Goal: Obtain resource: Obtain resource

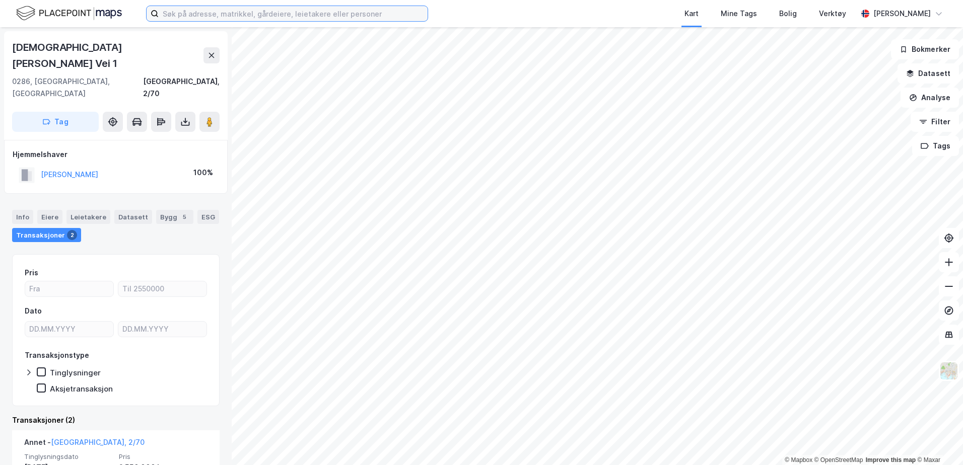
click at [294, 17] on input at bounding box center [293, 13] width 269 height 15
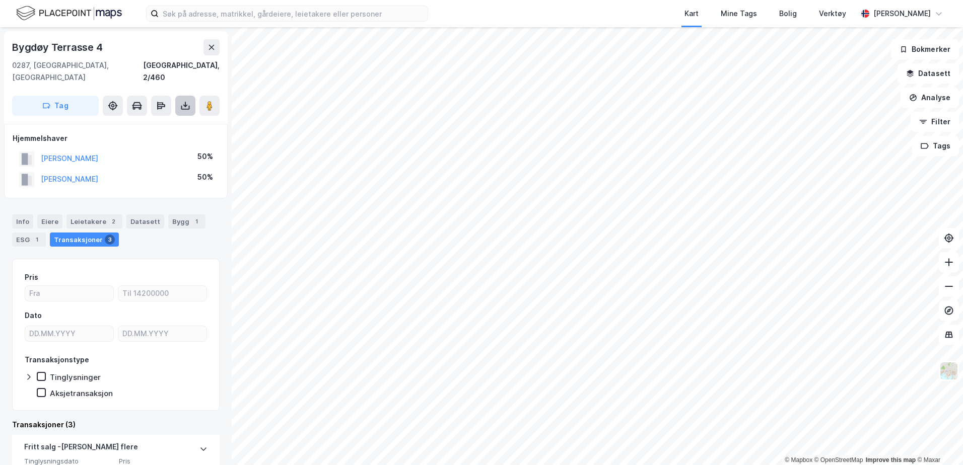
click at [184, 96] on button at bounding box center [185, 106] width 20 height 20
click at [137, 122] on div "Last ned grunnbok" at bounding box center [135, 126] width 58 height 8
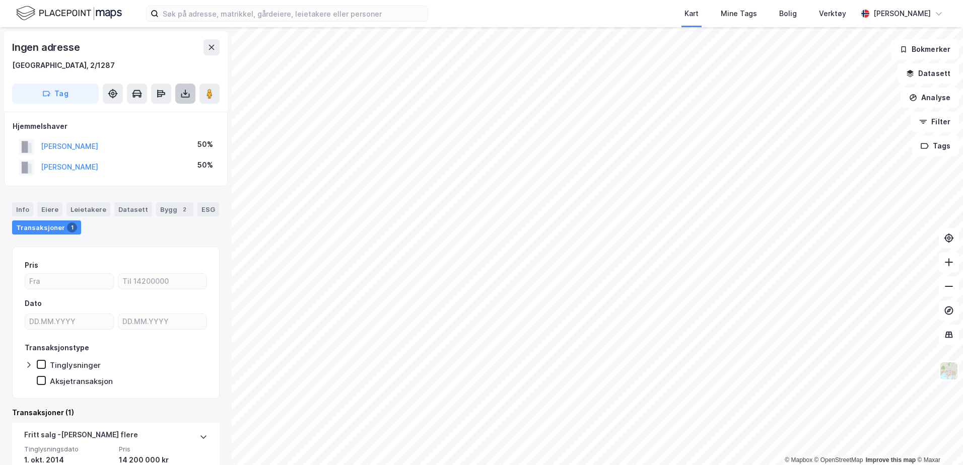
click at [188, 91] on icon at bounding box center [185, 94] width 10 height 10
click at [130, 113] on div "Last ned grunnbok" at bounding box center [135, 114] width 58 height 8
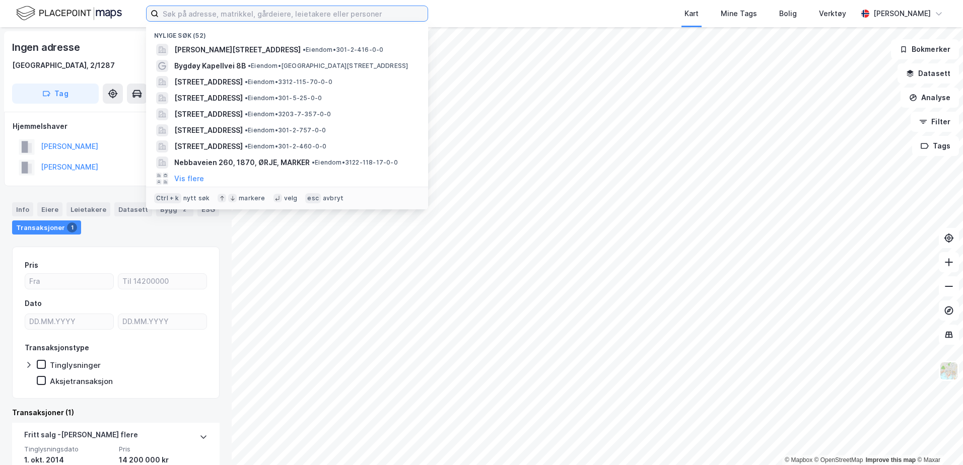
click at [183, 8] on input at bounding box center [293, 13] width 269 height 15
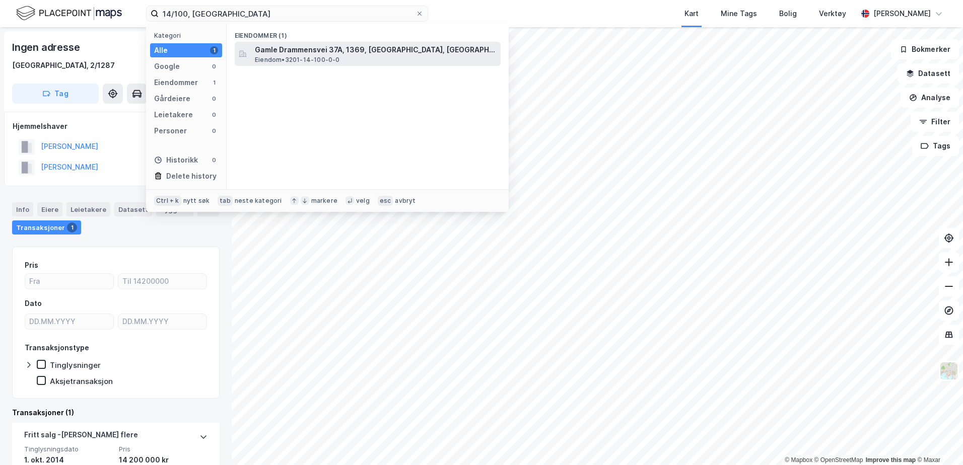
click at [355, 48] on span "Gamle Drammensvei 37A, 1369, [GEOGRAPHIC_DATA], [GEOGRAPHIC_DATA]" at bounding box center [376, 50] width 242 height 12
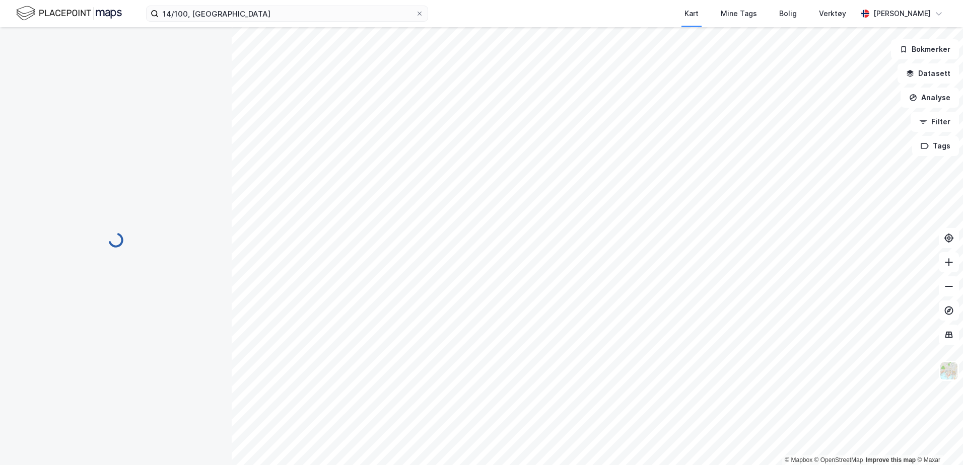
scroll to position [1, 0]
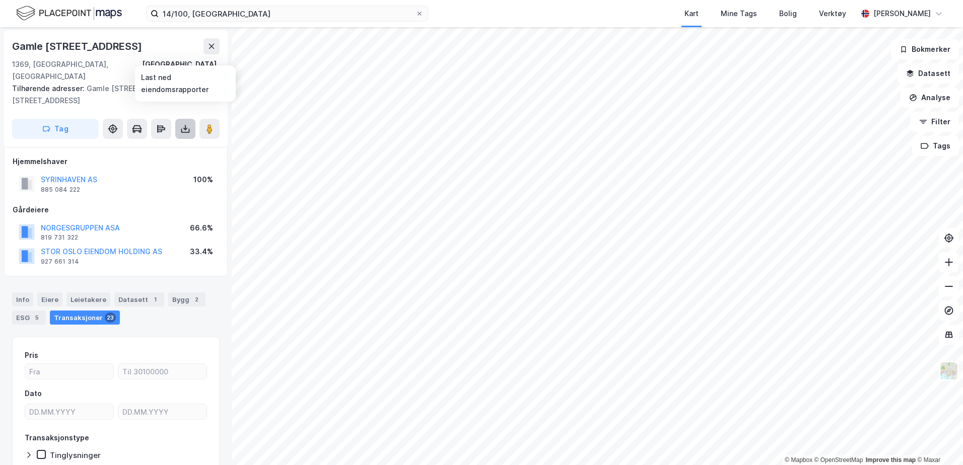
click at [187, 127] on icon at bounding box center [185, 128] width 4 height 3
click at [143, 145] on div "Last ned grunnbok" at bounding box center [135, 149] width 58 height 8
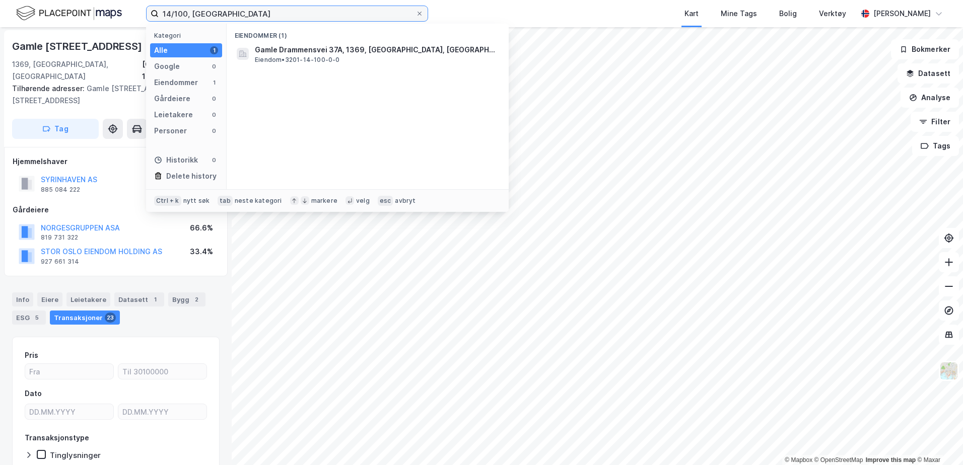
drag, startPoint x: 239, startPoint y: 21, endPoint x: 137, endPoint y: 18, distance: 102.3
click at [137, 18] on div "14/100, bærum Kategori Alle 1 Google 0 Eiendommer 1 Gårdeiere 0 Leietakere 0 Pe…" at bounding box center [481, 13] width 963 height 27
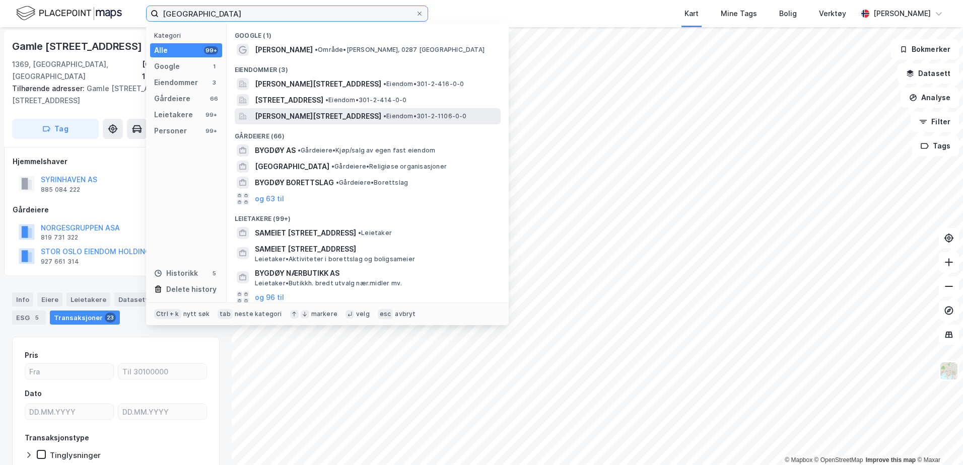
type input "[GEOGRAPHIC_DATA]"
click at [290, 110] on span "[PERSON_NAME][STREET_ADDRESS]" at bounding box center [318, 116] width 126 height 12
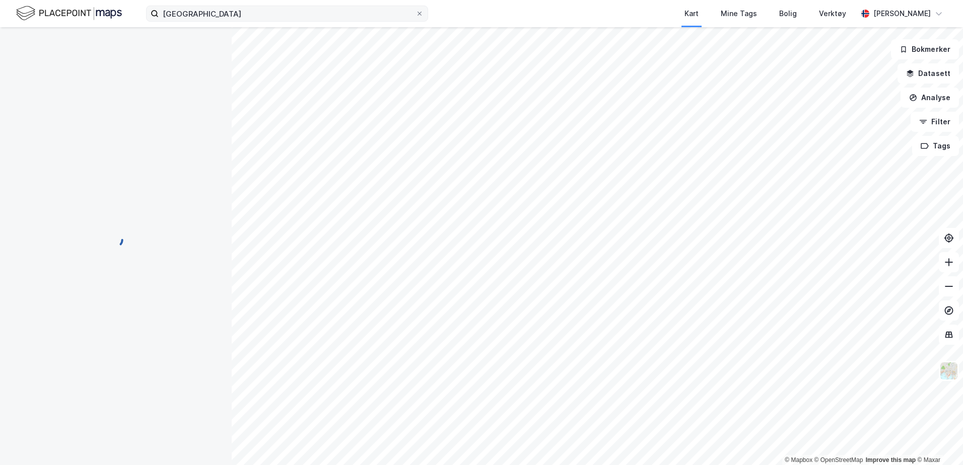
scroll to position [1, 0]
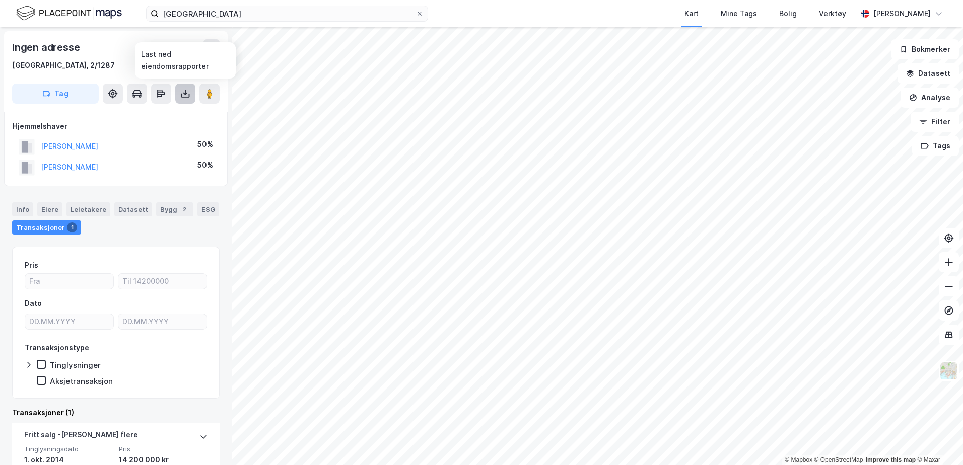
click at [186, 99] on button at bounding box center [185, 94] width 20 height 20
click at [146, 115] on div "Last ned grunnbok" at bounding box center [135, 114] width 58 height 8
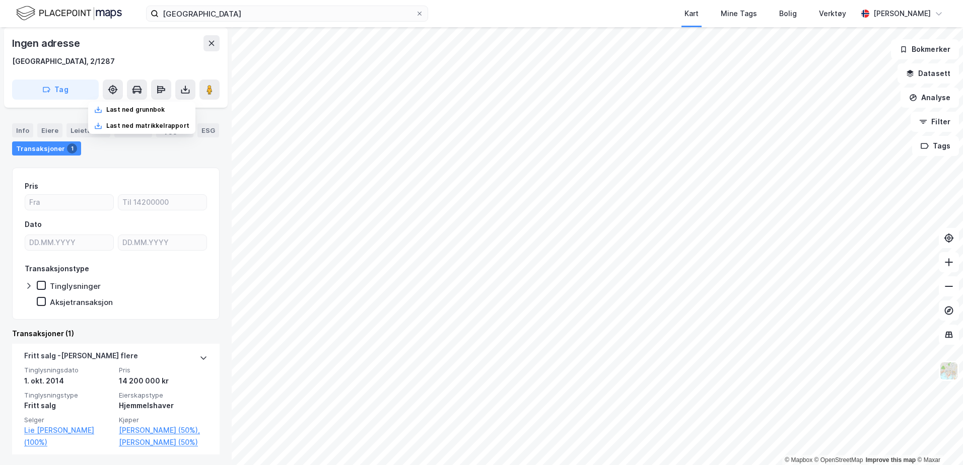
scroll to position [81, 0]
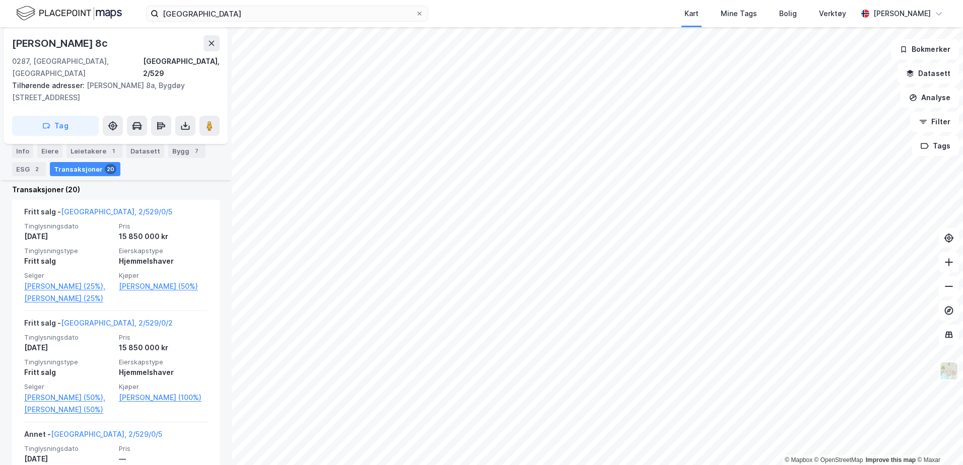
scroll to position [96, 0]
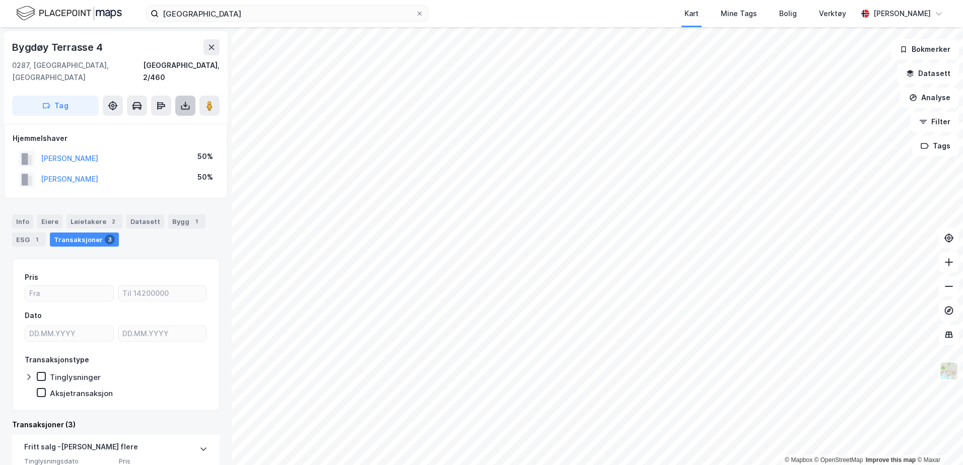
click at [184, 101] on icon at bounding box center [185, 106] width 10 height 10
click at [142, 122] on div "Last ned grunnbok" at bounding box center [135, 126] width 58 height 8
